Goal: Information Seeking & Learning: Learn about a topic

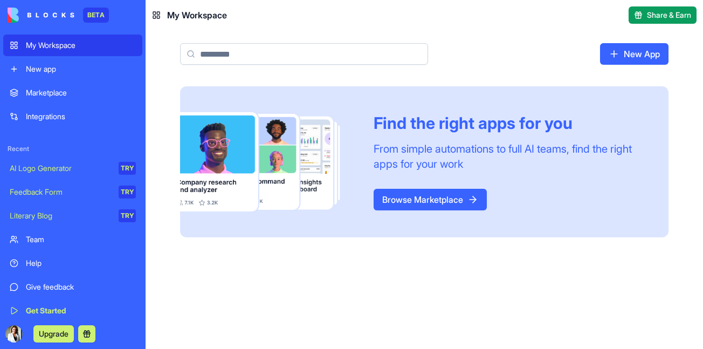
click at [36, 100] on link "Marketplace" at bounding box center [72, 93] width 139 height 22
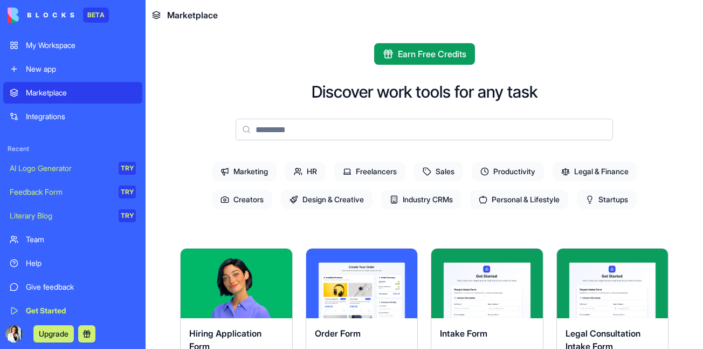
click at [307, 299] on div "Explore" at bounding box center [362, 283] width 112 height 70
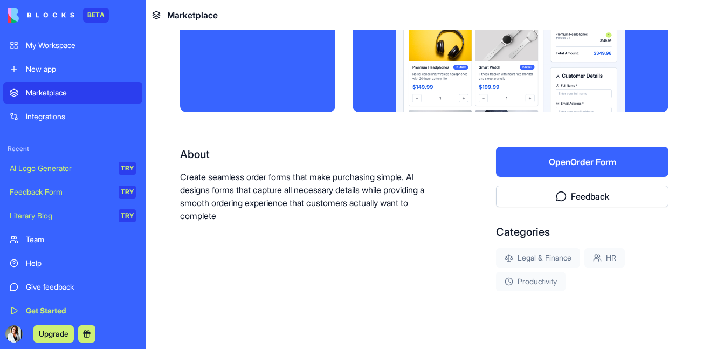
scroll to position [106, 0]
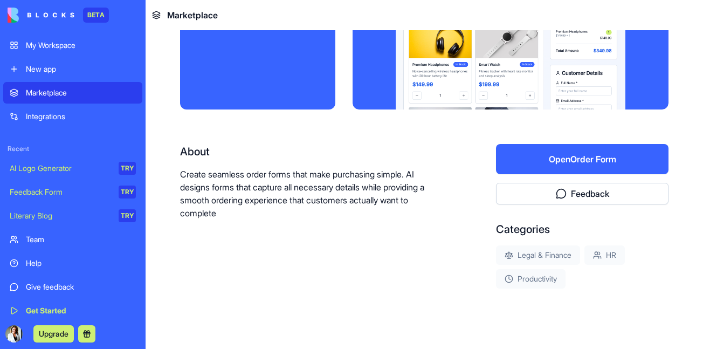
click at [352, 124] on div "Order Form About Create seamless order forms that make purchasing simple. AI de…" at bounding box center [424, 147] width 488 height 420
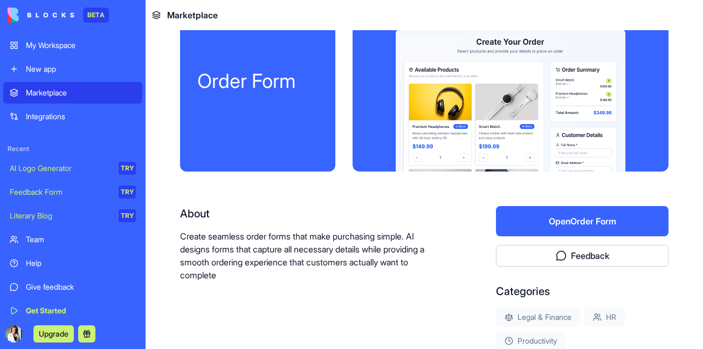
scroll to position [0, 0]
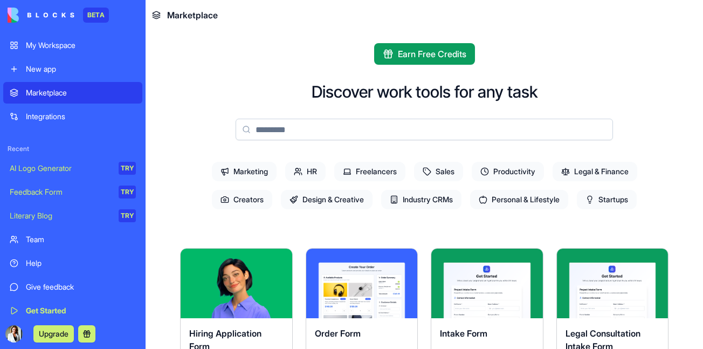
click at [511, 203] on span "Personal & Lifestyle" at bounding box center [519, 199] width 98 height 19
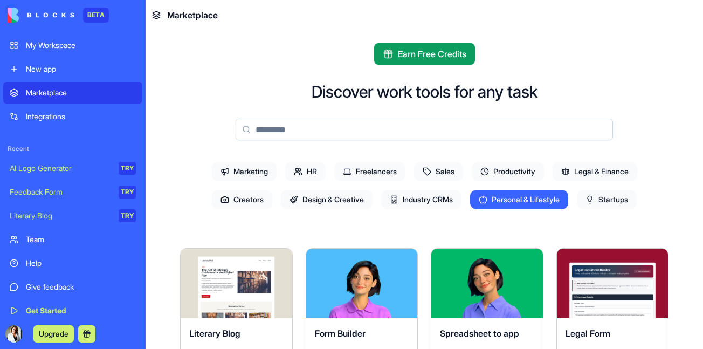
scroll to position [279, 0]
